Goal: Navigation & Orientation: Find specific page/section

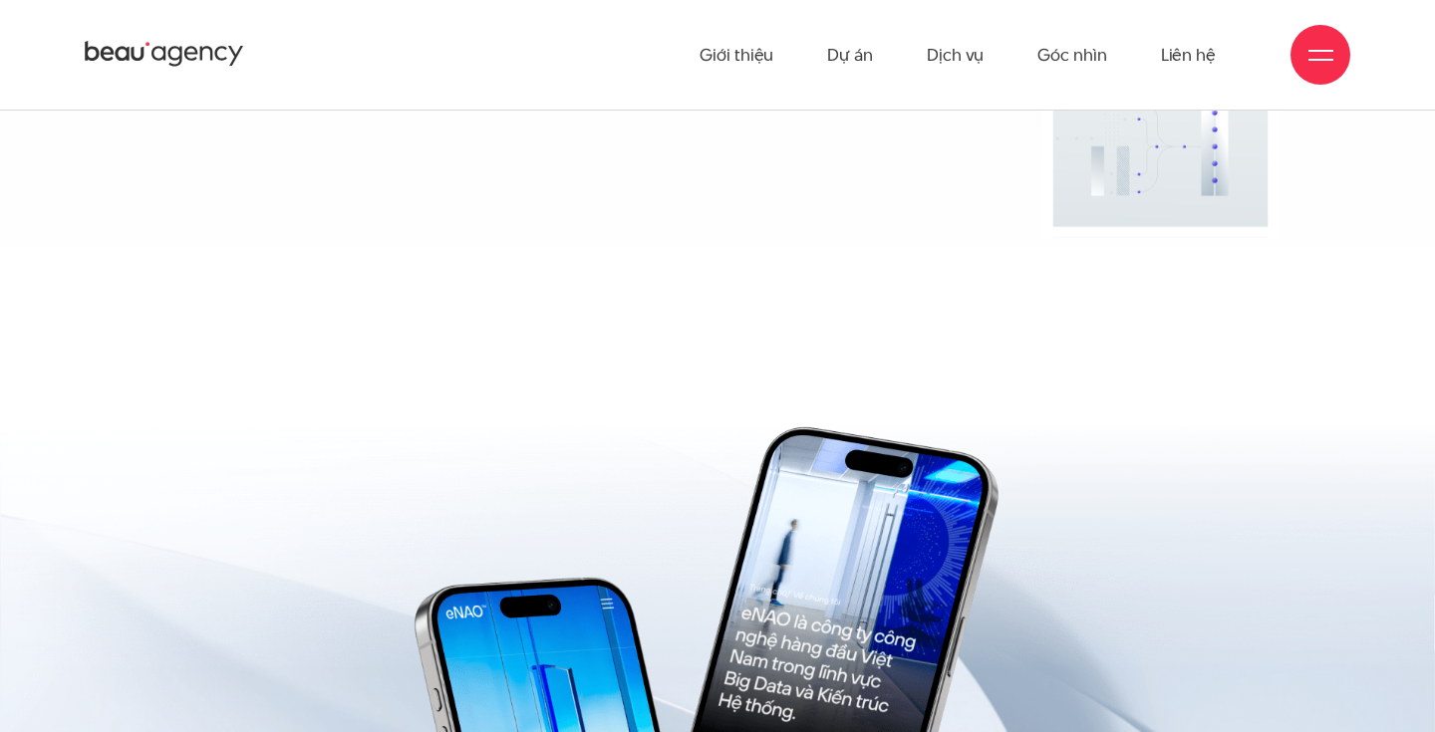
scroll to position [14136, 0]
click at [1312, 64] on div at bounding box center [1320, 55] width 25 height 25
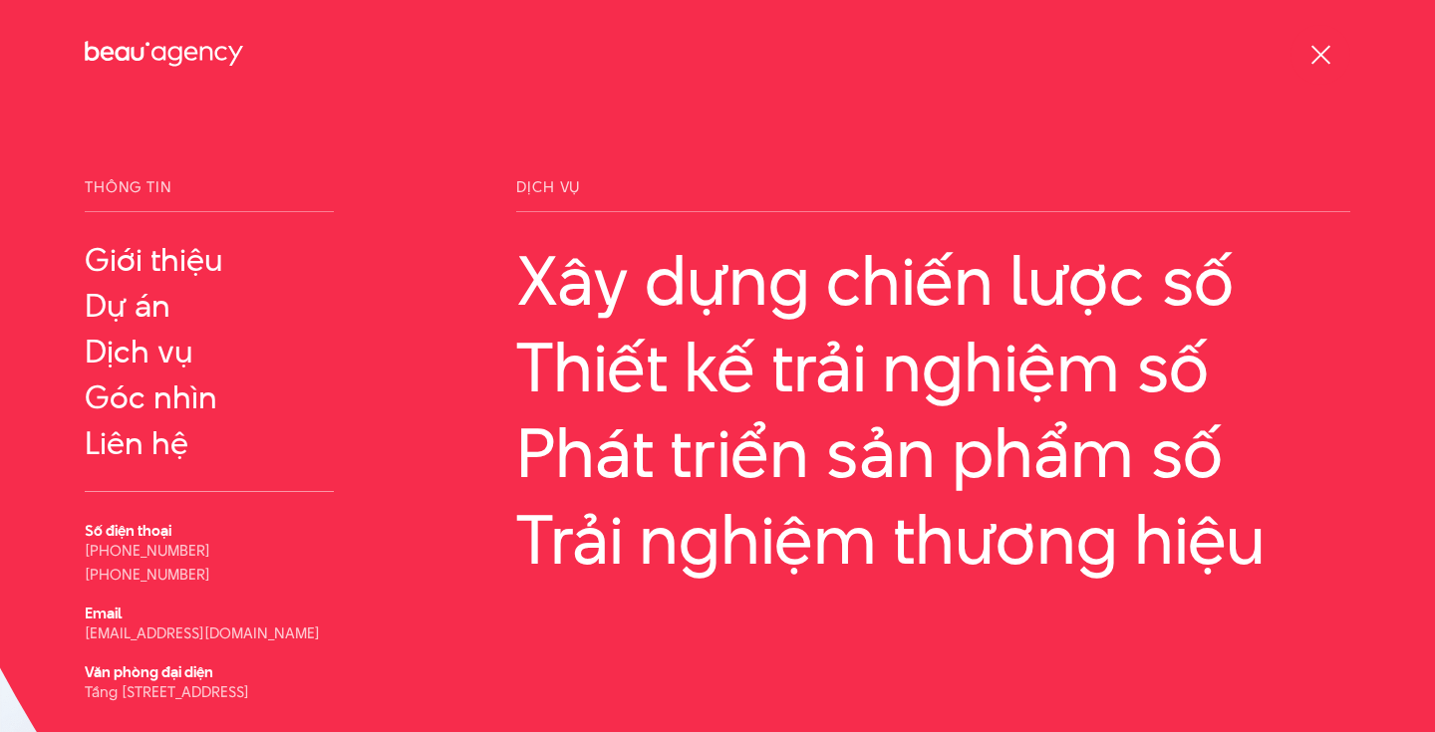
click at [1312, 64] on div at bounding box center [1320, 55] width 25 height 25
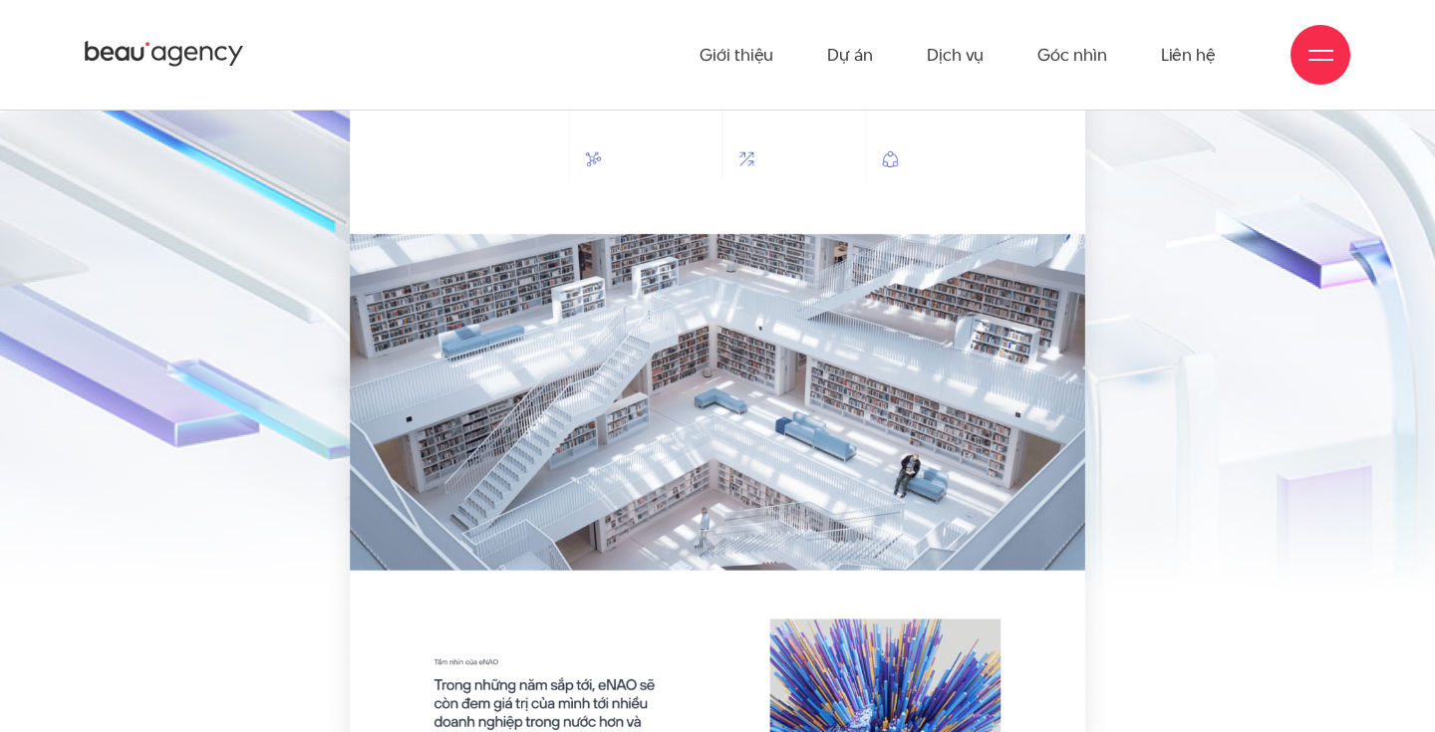
scroll to position [4268, 0]
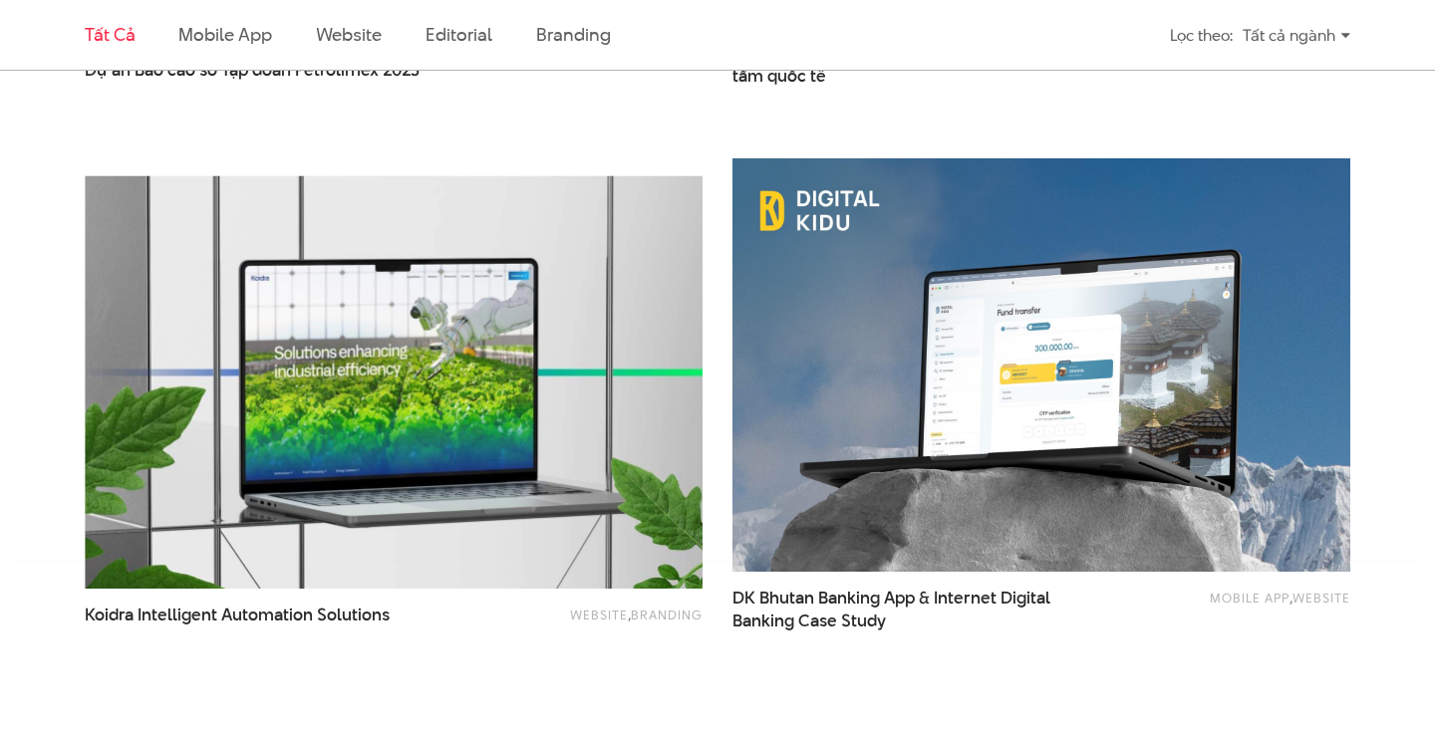
scroll to position [3483, 0]
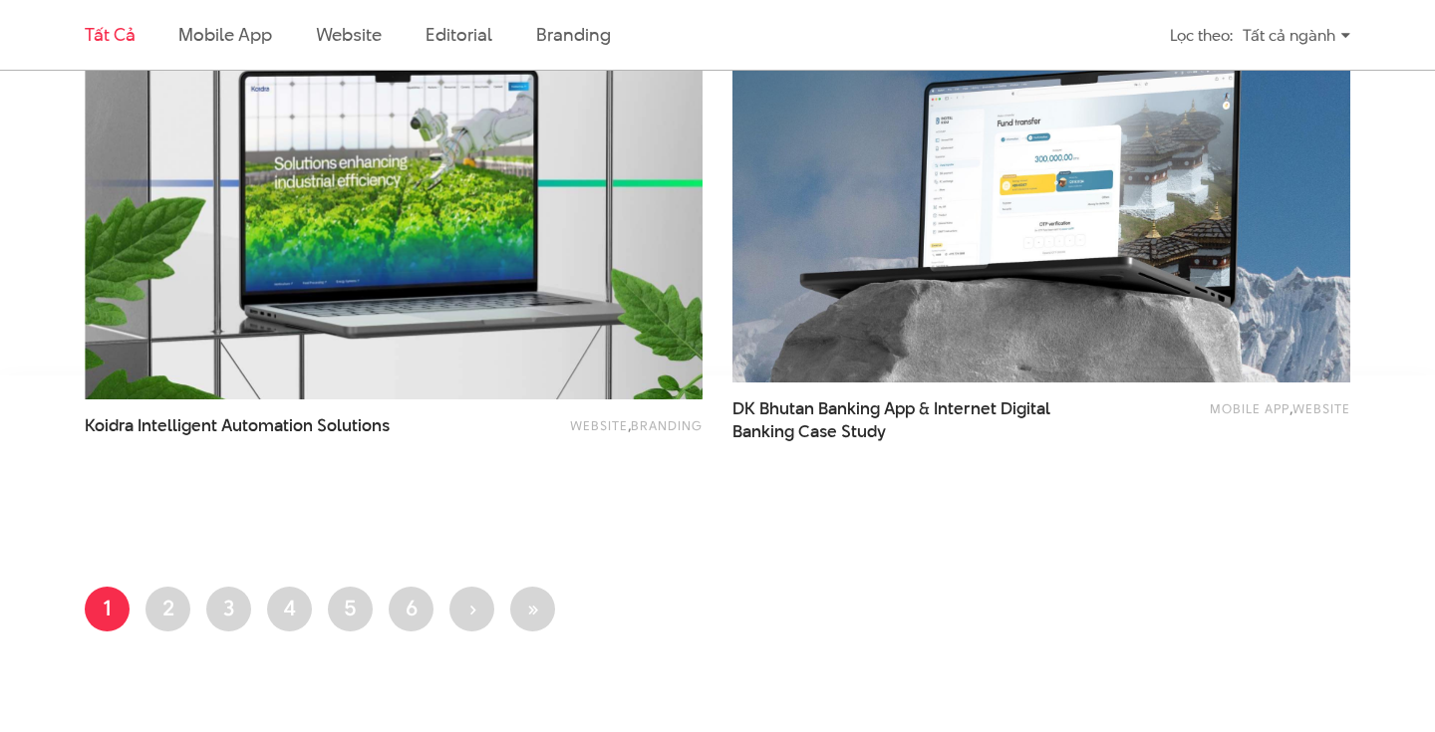
click at [723, 297] on div "Mobile app , Website DK Bhutan Banking App & Internet Digital Banking Case Study" at bounding box center [1041, 226] width 648 height 544
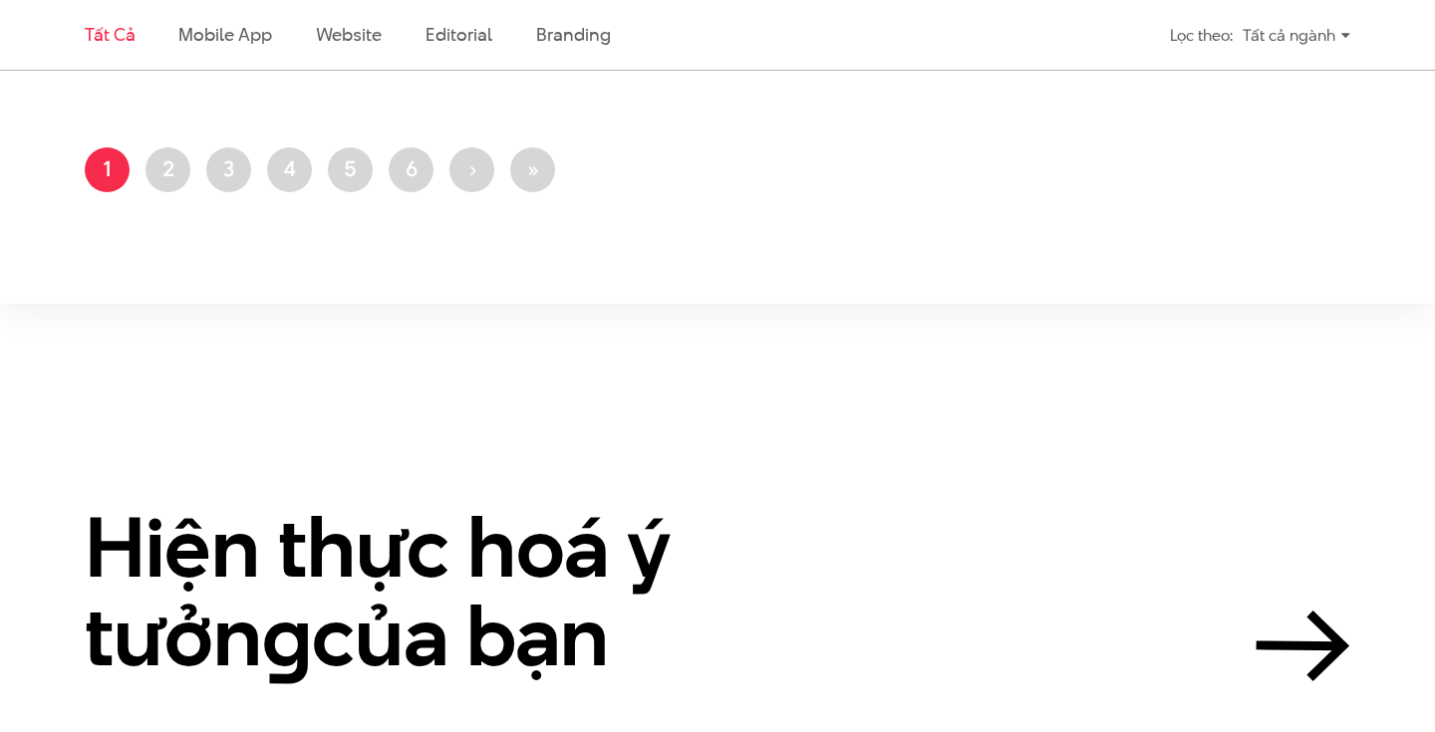
click at [719, 325] on section "Hiện thực hoá ý tưởn g của bạn" at bounding box center [717, 532] width 1435 height 457
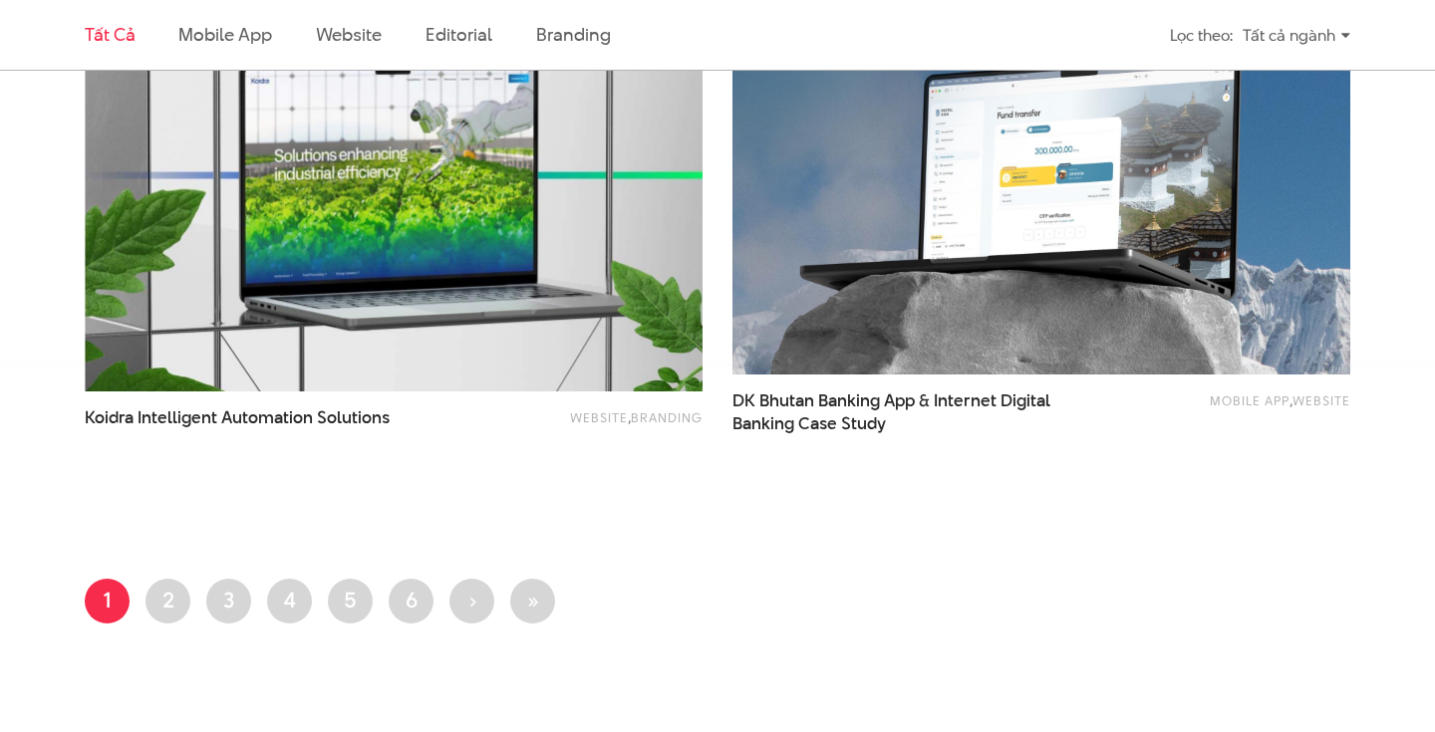
scroll to position [3283, 0]
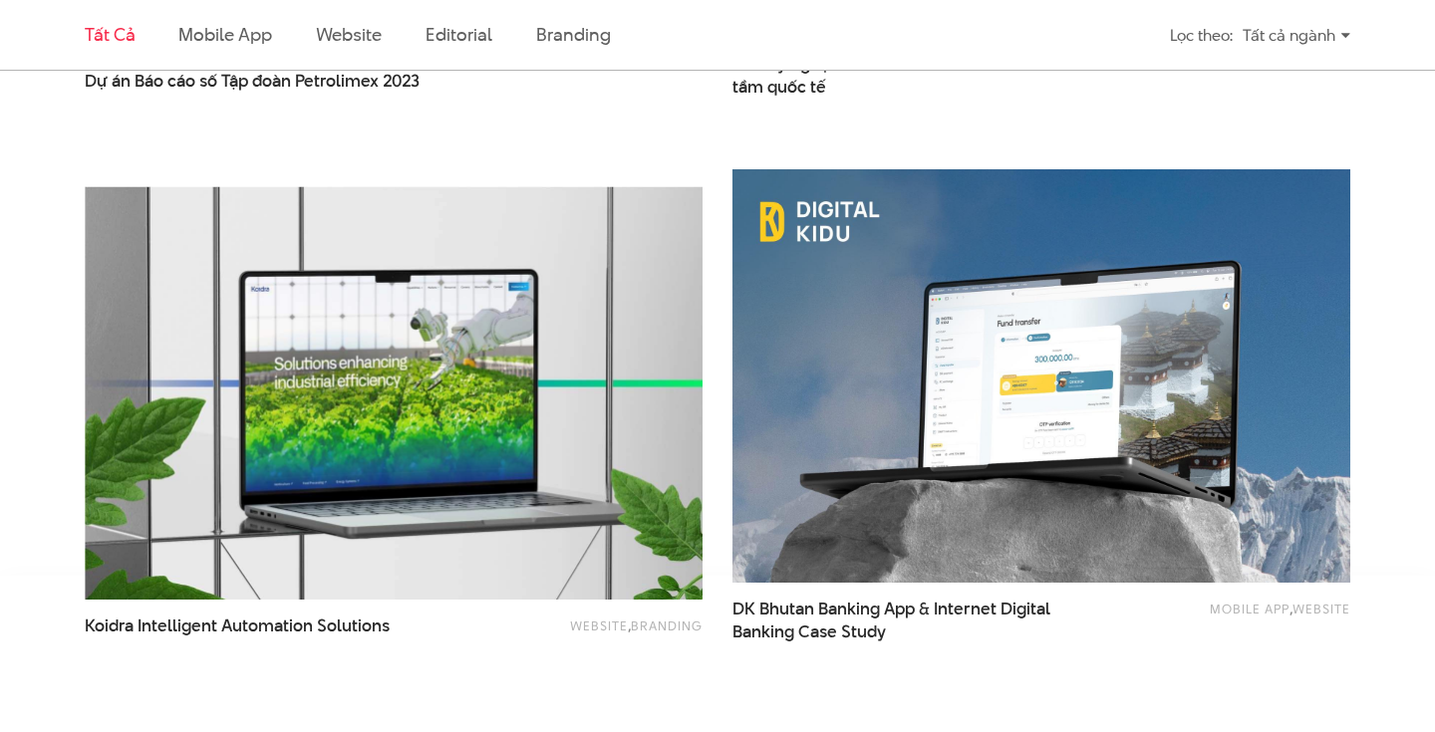
click at [713, 349] on div "Website , Branding Koidra Intelligent Automation Solutions" at bounding box center [394, 443] width 648 height 544
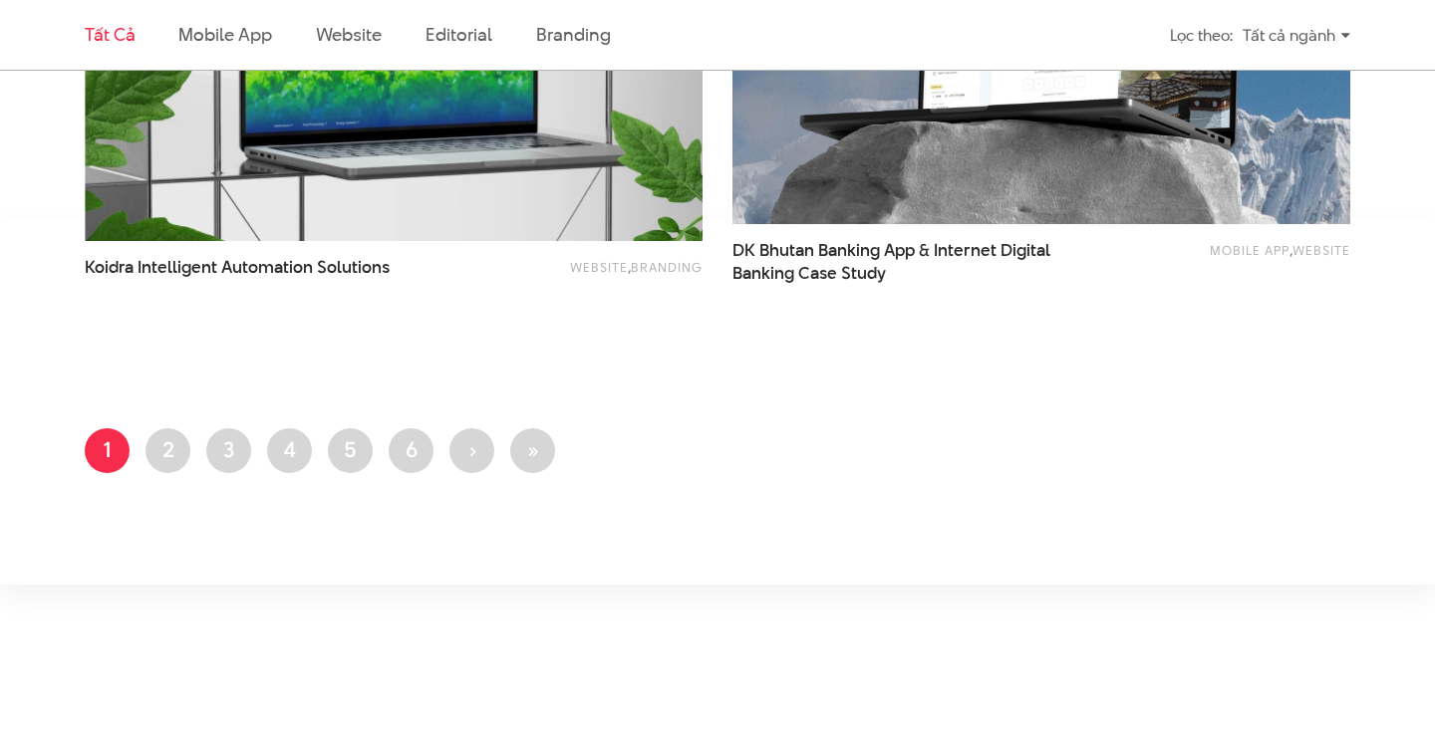
scroll to position [3551, 0]
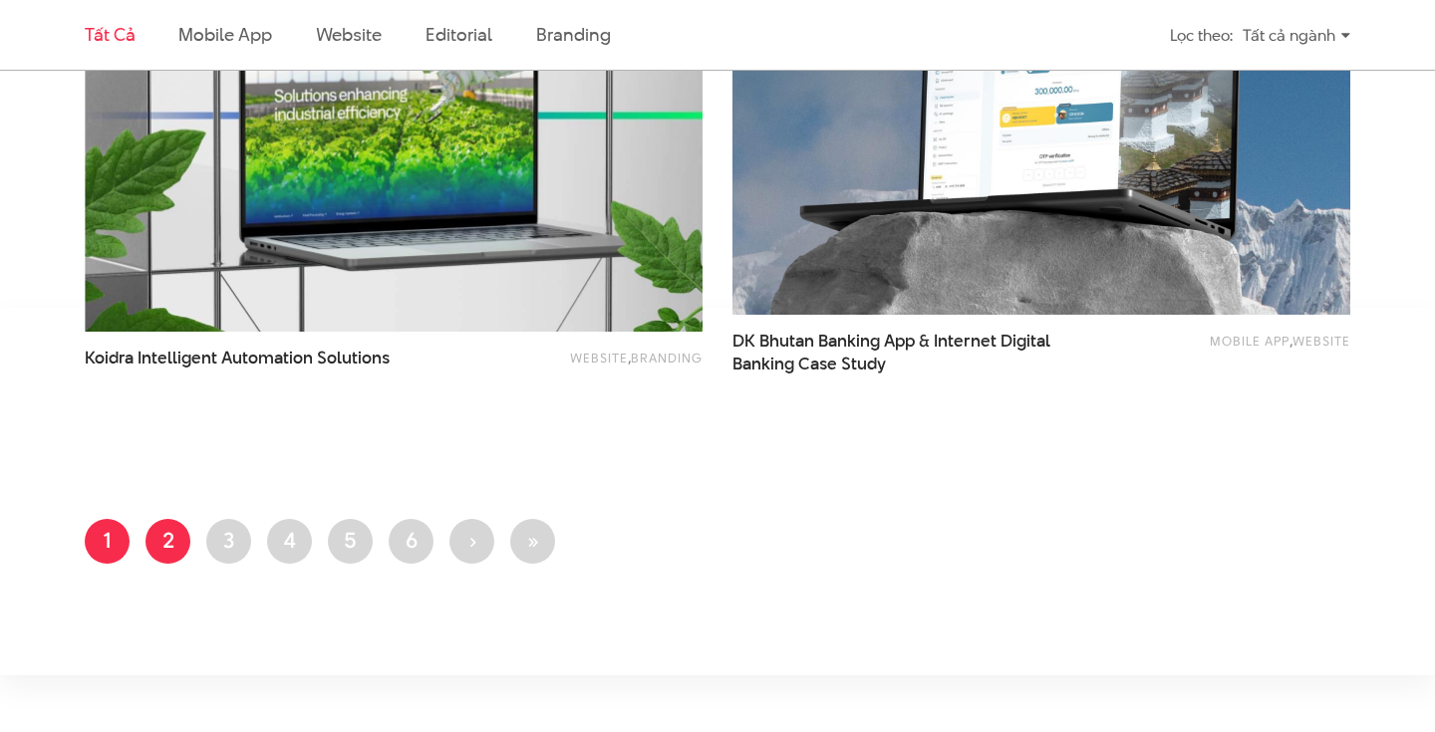
click at [166, 550] on link "Trang 2" at bounding box center [167, 541] width 45 height 45
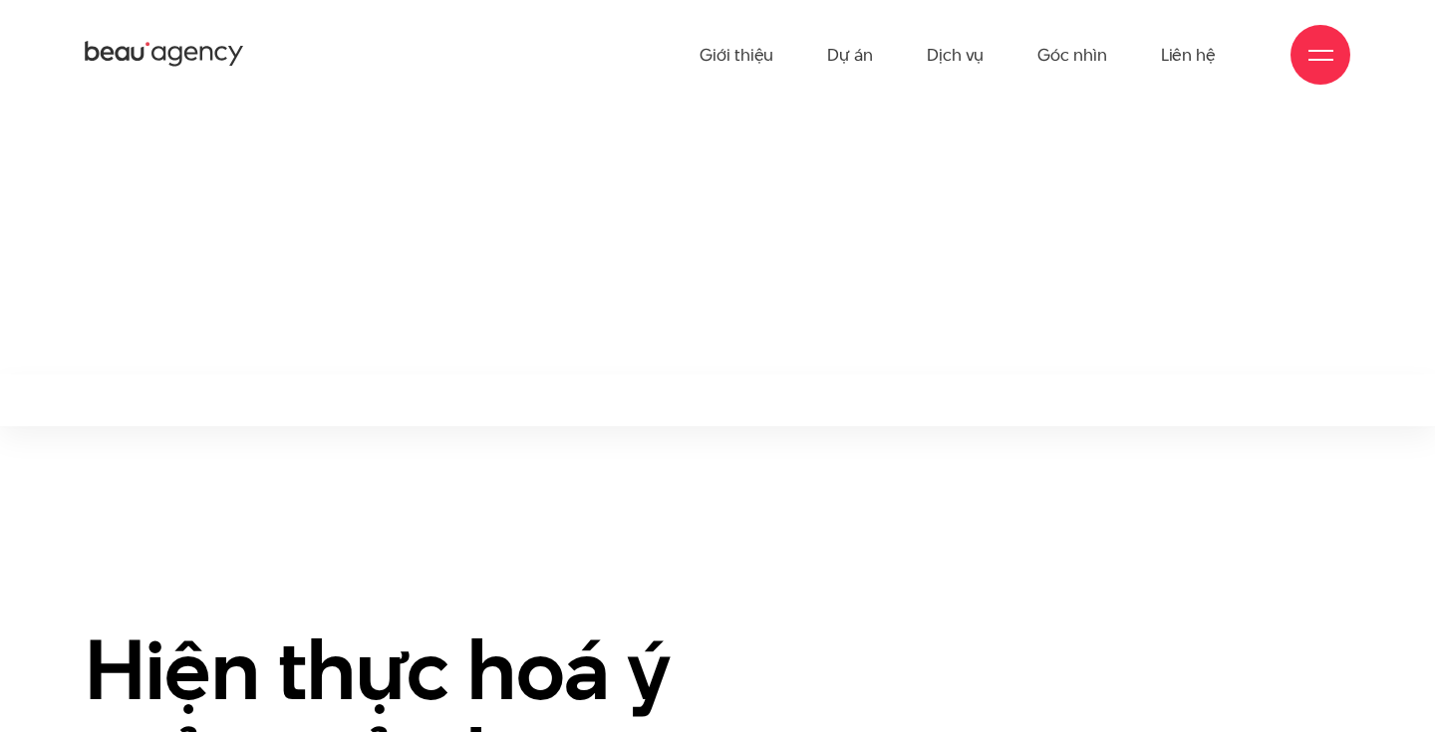
scroll to position [799, 0]
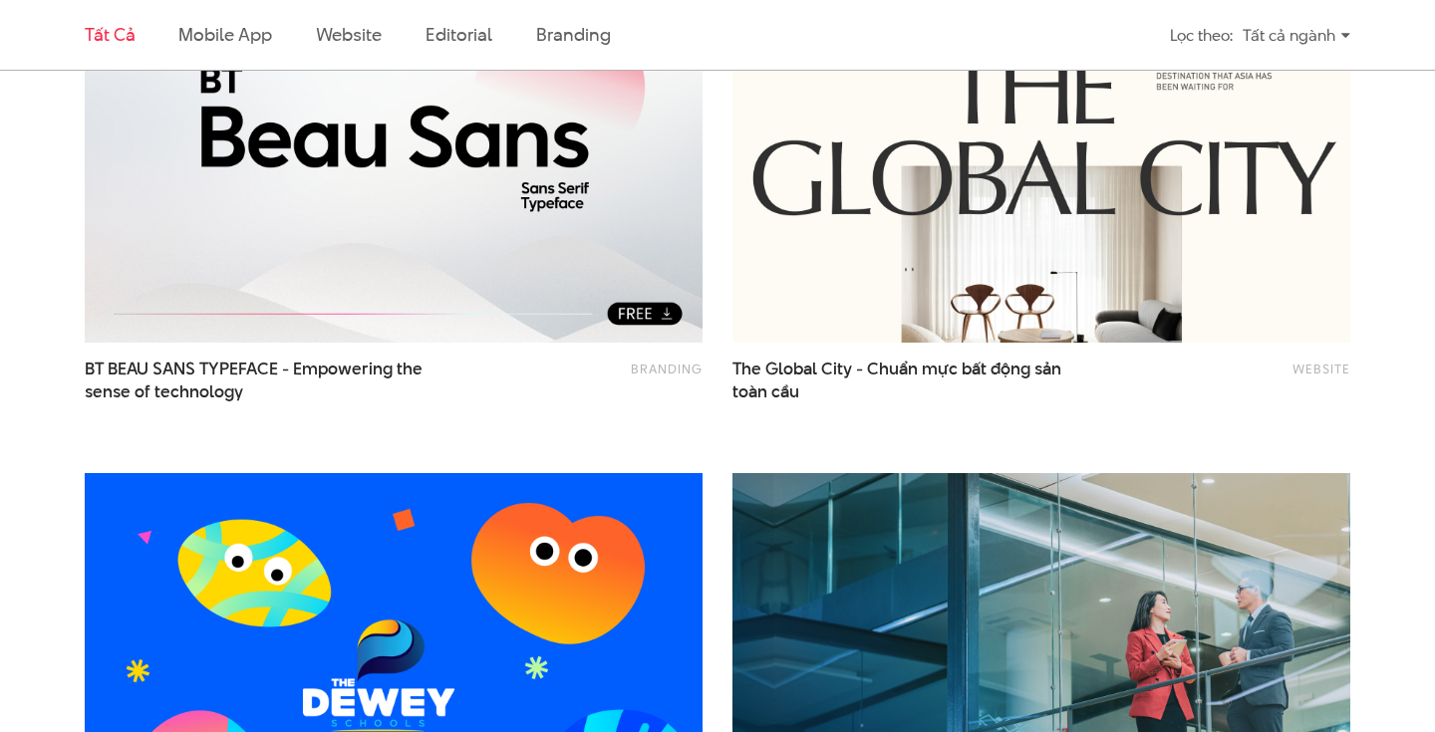
click at [714, 276] on div "Branding BT BEAU SANS TYPEFACE - Empowering the sense of technology" at bounding box center [394, 186] width 648 height 544
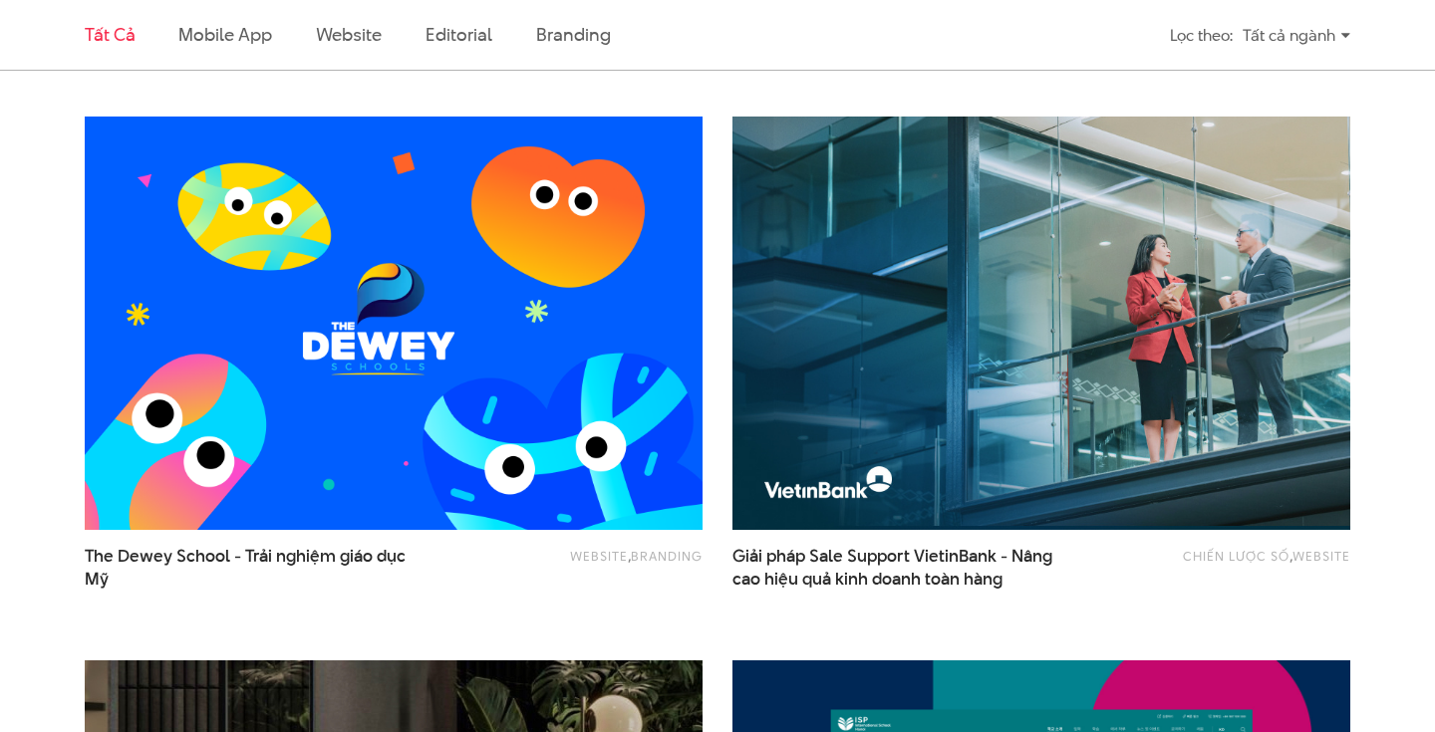
scroll to position [1796, 0]
